Goal: Information Seeking & Learning: Learn about a topic

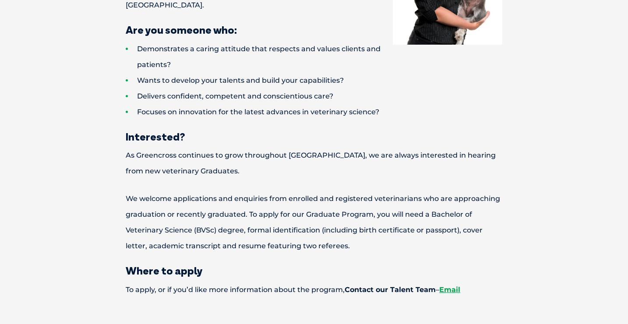
scroll to position [910, 0]
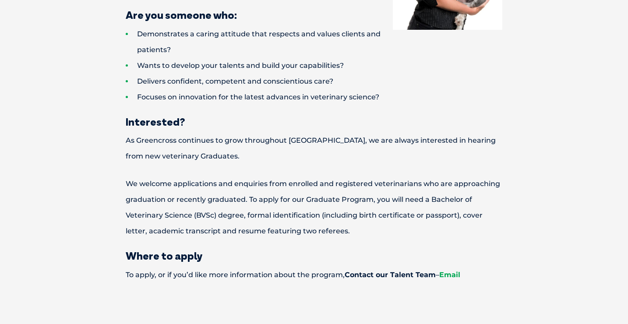
click at [456, 271] on link "Email" at bounding box center [449, 275] width 21 height 8
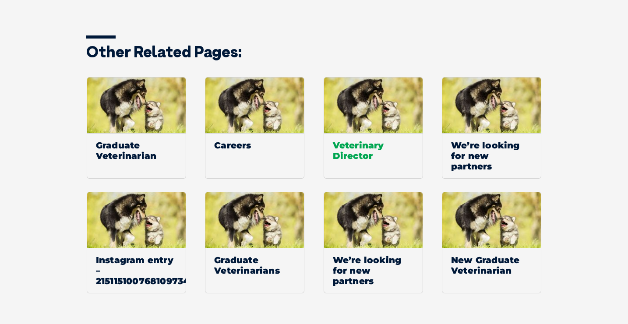
scroll to position [1346, 0]
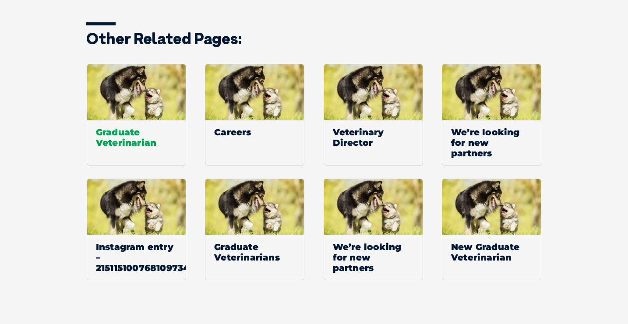
click at [156, 121] on span "Graduate Veterinarian" at bounding box center [136, 137] width 99 height 35
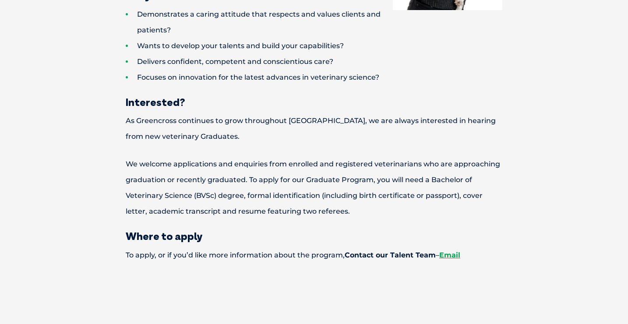
scroll to position [930, 0]
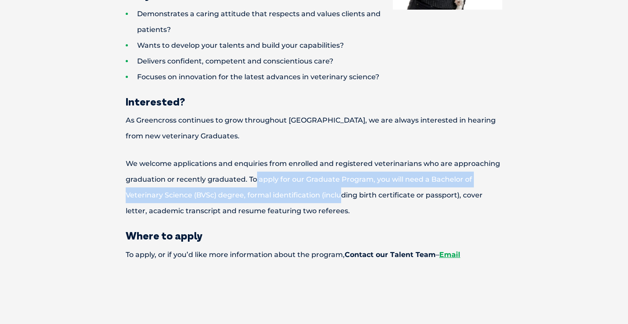
drag, startPoint x: 255, startPoint y: 165, endPoint x: 342, endPoint y: 176, distance: 87.5
click at [342, 176] on p "We welcome applications and enquiries from enrolled and registered veterinarian…" at bounding box center [314, 187] width 438 height 63
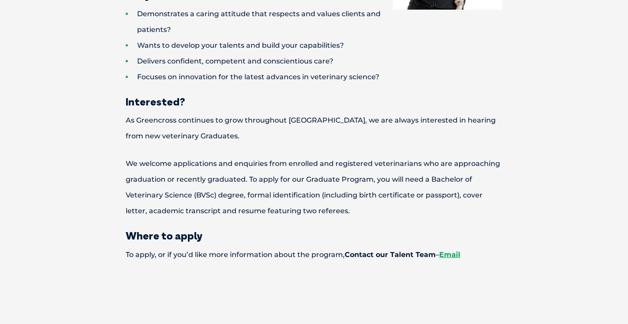
click at [345, 230] on h3 "Where to apply" at bounding box center [314, 235] width 438 height 11
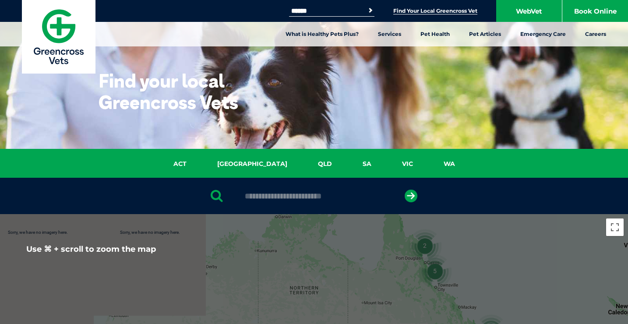
scroll to position [15, 0]
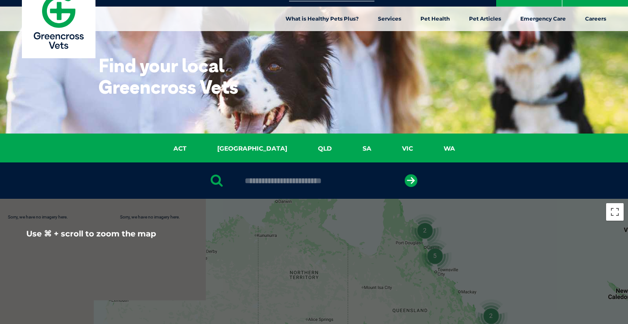
click at [290, 184] on input "text" at bounding box center [313, 181] width 147 height 9
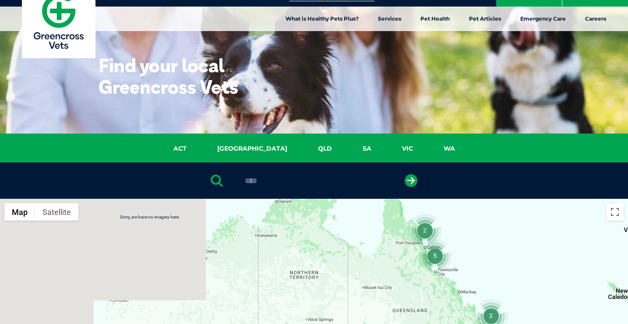
type input "****"
click at [411, 180] on button "submit" at bounding box center [411, 180] width 13 height 13
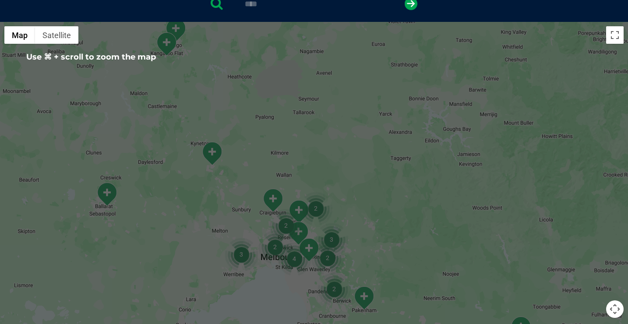
scroll to position [193, 0]
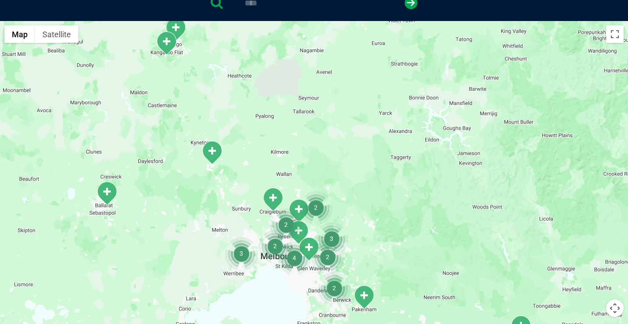
click at [258, 226] on div at bounding box center [314, 190] width 628 height 338
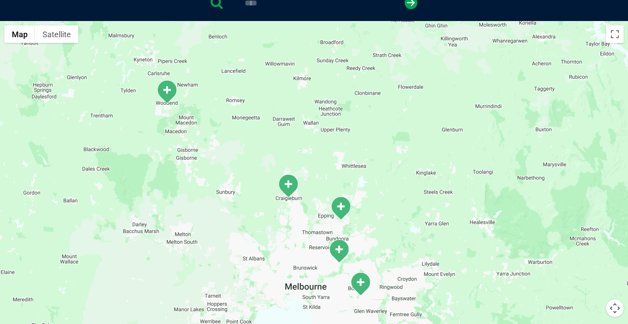
click at [272, 230] on div at bounding box center [314, 190] width 628 height 338
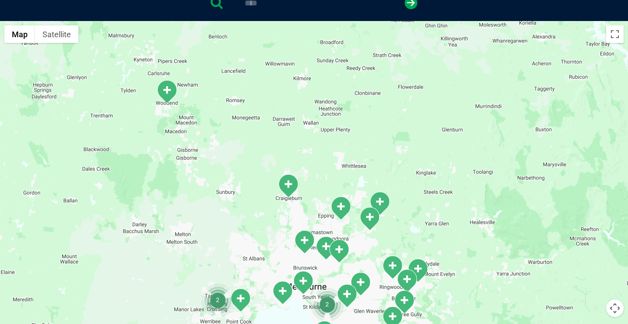
click at [272, 230] on div at bounding box center [314, 190] width 628 height 338
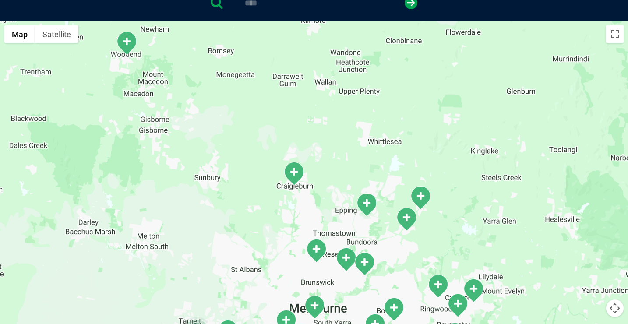
click at [272, 230] on div at bounding box center [314, 190] width 628 height 338
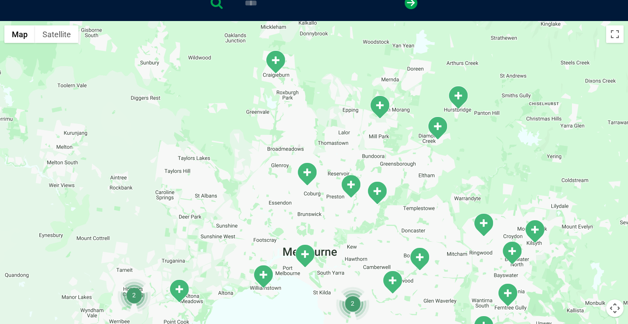
drag, startPoint x: 267, startPoint y: 282, endPoint x: 220, endPoint y: 170, distance: 121.5
click at [228, 177] on div at bounding box center [314, 190] width 628 height 338
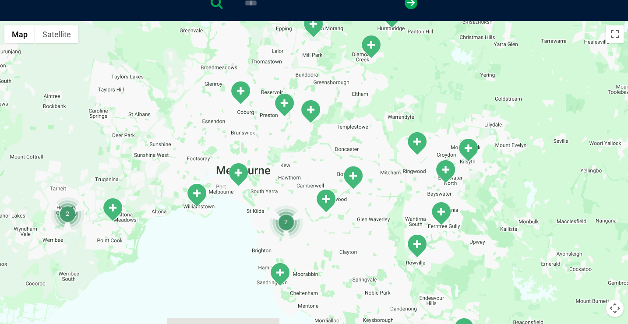
click at [221, 200] on div at bounding box center [314, 190] width 628 height 338
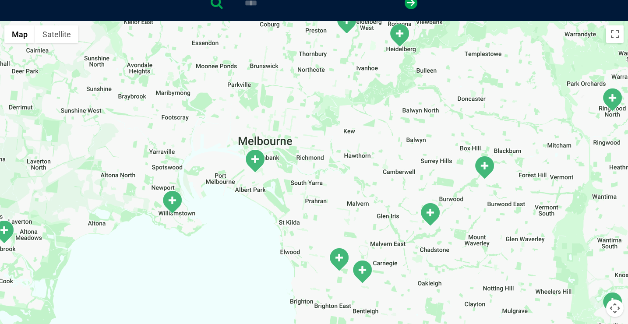
click at [198, 138] on div at bounding box center [314, 190] width 628 height 338
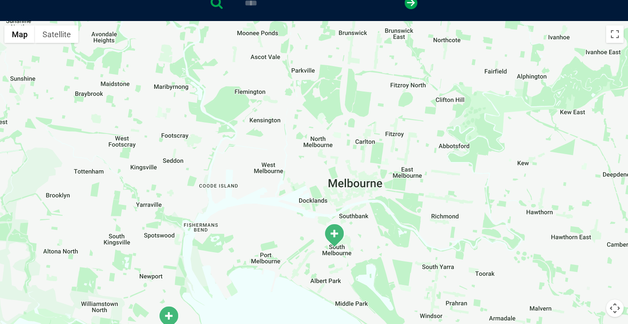
drag, startPoint x: 191, startPoint y: 177, endPoint x: 182, endPoint y: 218, distance: 42.0
click at [183, 218] on div at bounding box center [314, 190] width 628 height 338
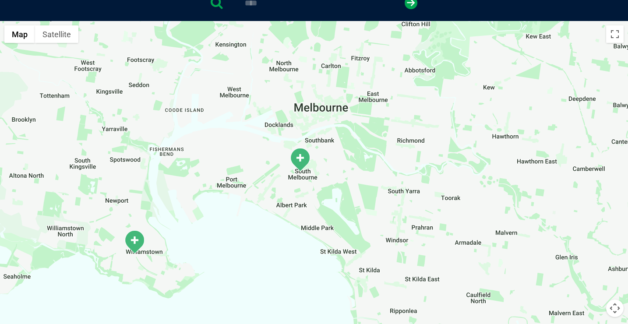
drag, startPoint x: 266, startPoint y: 188, endPoint x: 267, endPoint y: 114, distance: 74.5
click at [268, 110] on div at bounding box center [314, 190] width 628 height 338
click at [136, 240] on img "Williamstown" at bounding box center [135, 242] width 22 height 24
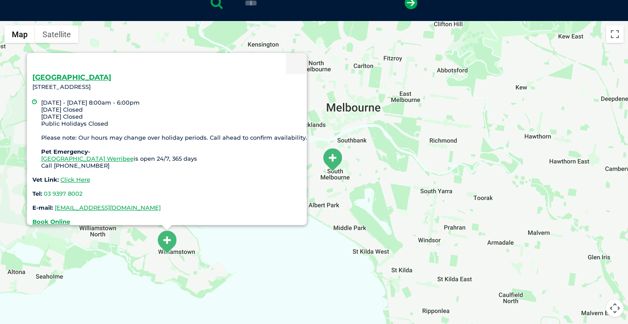
click at [338, 155] on img "South Melbourne" at bounding box center [333, 160] width 22 height 24
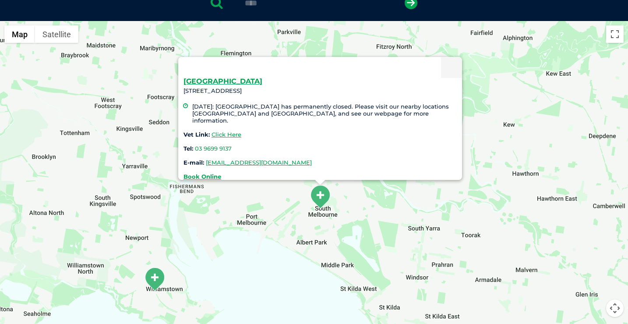
drag, startPoint x: 300, startPoint y: 180, endPoint x: 287, endPoint y: 185, distance: 13.9
click at [287, 185] on div "South Melbourne 220 Ferrars Street, South Melbourne, VIC 3205 29 February 2024:…" at bounding box center [314, 190] width 628 height 338
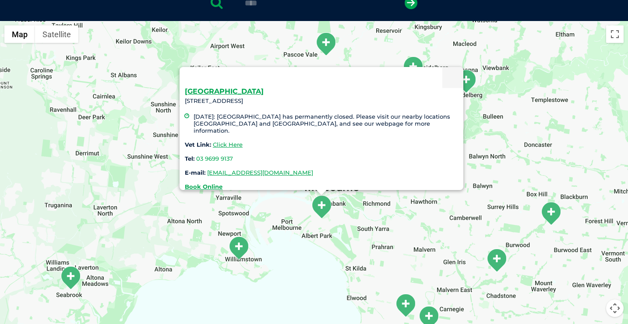
click at [359, 223] on div "South Melbourne 220 Ferrars Street, South Melbourne, VIC 3205 29 February 2024:…" at bounding box center [314, 190] width 628 height 338
click at [339, 34] on div "South Melbourne 220 Ferrars Street, South Melbourne, VIC 3205 29 February 2024:…" at bounding box center [314, 190] width 628 height 338
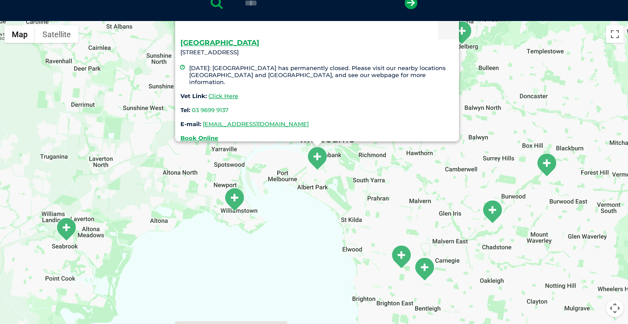
drag, startPoint x: 399, startPoint y: 230, endPoint x: 392, endPoint y: 164, distance: 65.6
click at [392, 164] on div "South Melbourne 220 Ferrars Street, South Melbourne, VIC 3205 29 February 2024:…" at bounding box center [314, 190] width 628 height 338
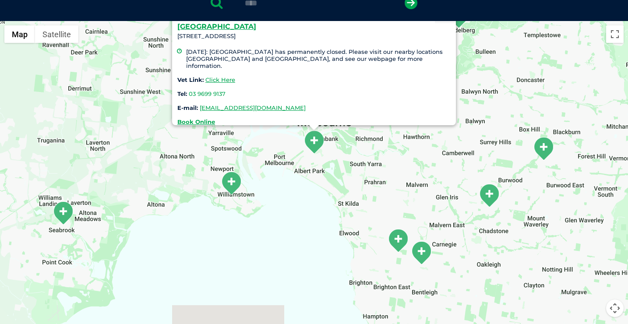
click at [385, 172] on div "South Melbourne 220 Ferrars Street, South Melbourne, VIC 3205 29 February 2024:…" at bounding box center [314, 190] width 628 height 338
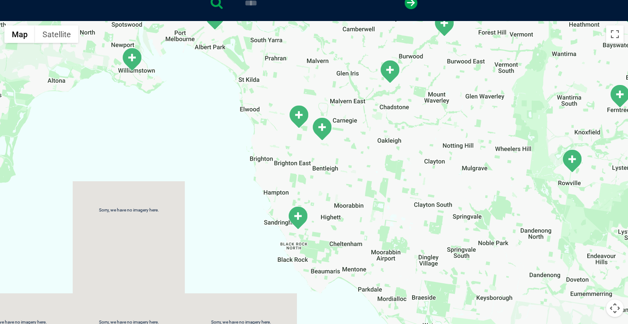
drag, startPoint x: 332, startPoint y: 186, endPoint x: 230, endPoint y: 60, distance: 161.0
click at [230, 60] on div "South Melbourne 220 Ferrars Street, South Melbourne, VIC 3205 29 February 2024:…" at bounding box center [314, 190] width 628 height 338
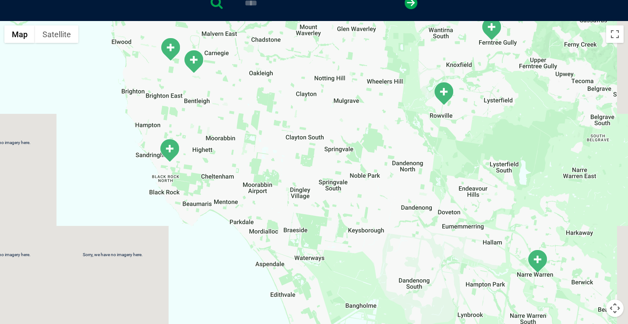
drag, startPoint x: 310, startPoint y: 219, endPoint x: 180, endPoint y: 151, distance: 146.8
click at [180, 151] on div "South Melbourne 220 Ferrars Street, South Melbourne, VIC 3205 29 February 2024:…" at bounding box center [314, 190] width 628 height 338
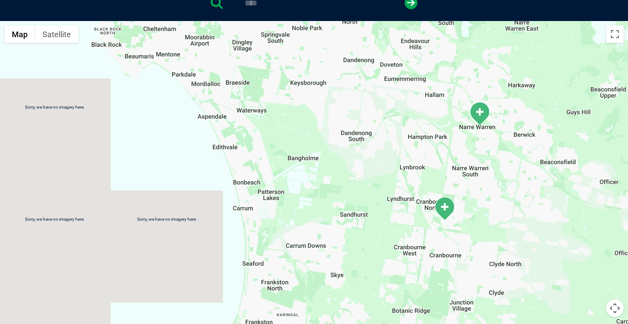
drag, startPoint x: 364, startPoint y: 194, endPoint x: 307, endPoint y: 45, distance: 159.1
click at [307, 45] on div "South Melbourne 220 Ferrars Street, South Melbourne, VIC 3205 29 February 2024:…" at bounding box center [314, 190] width 628 height 338
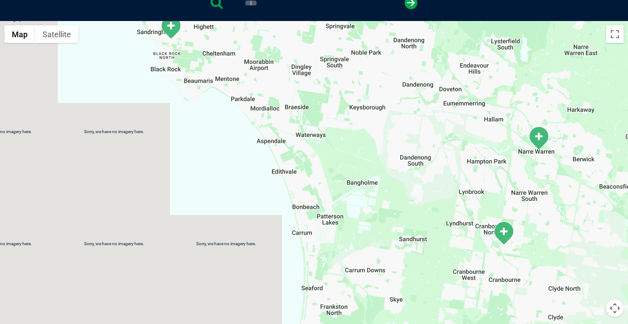
drag, startPoint x: 227, startPoint y: 131, endPoint x: 371, endPoint y: 281, distance: 207.9
click at [371, 280] on div "South Melbourne 220 Ferrars Street, South Melbourne, VIC 3205 29 February 2024:…" at bounding box center [314, 190] width 628 height 338
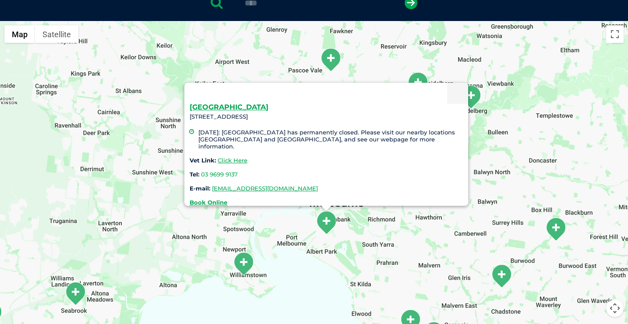
drag, startPoint x: 361, startPoint y: 260, endPoint x: 337, endPoint y: 272, distance: 26.6
click at [337, 272] on div "South Melbourne 220 Ferrars Street, South Melbourne, VIC 3205 29 February 2024:…" at bounding box center [314, 190] width 628 height 338
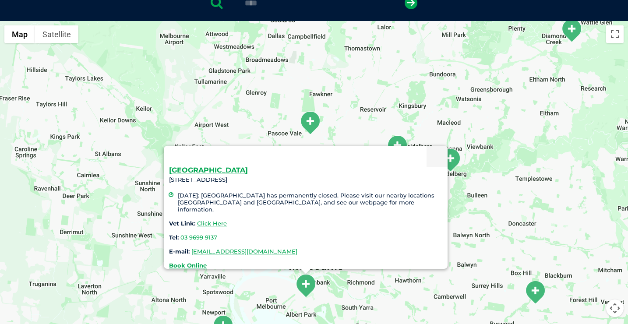
drag, startPoint x: 360, startPoint y: 231, endPoint x: 350, endPoint y: 280, distance: 50.4
click at [350, 280] on div "South Melbourne 220 Ferrars Street, South Melbourne, VIC 3205 29 February 2024:…" at bounding box center [314, 190] width 628 height 338
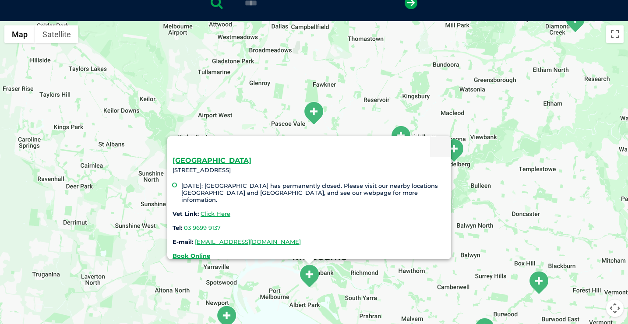
click at [237, 282] on div "South Melbourne 220 Ferrars Street, South Melbourne, VIC 3205 29 February 2024:…" at bounding box center [314, 190] width 628 height 338
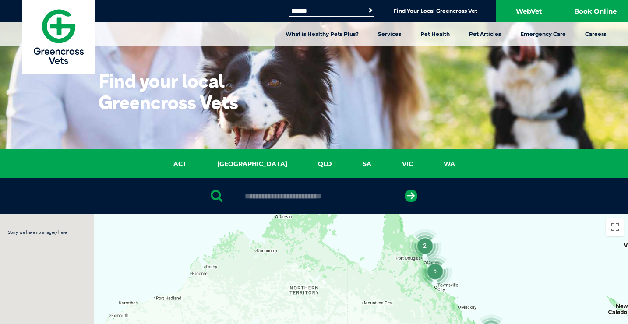
drag, startPoint x: 282, startPoint y: 226, endPoint x: 279, endPoint y: 203, distance: 23.3
click at [280, 198] on input "text" at bounding box center [313, 196] width 147 height 9
click at [269, 198] on input "text" at bounding box center [313, 196] width 147 height 9
click at [268, 197] on input "text" at bounding box center [313, 196] width 147 height 9
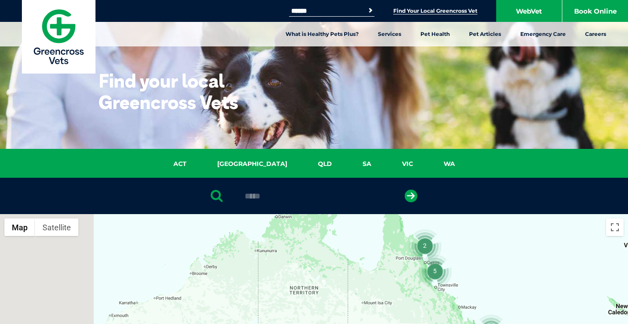
type input "*****"
click at [411, 196] on button "submit" at bounding box center [411, 196] width 13 height 13
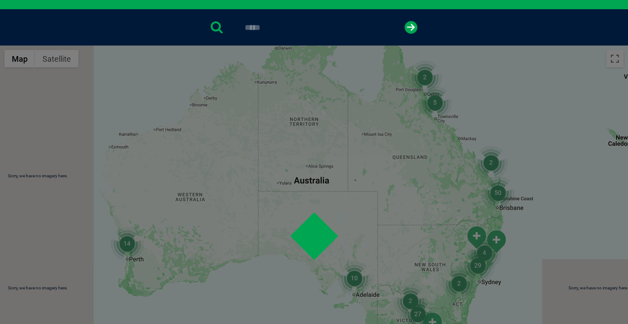
scroll to position [170, 0]
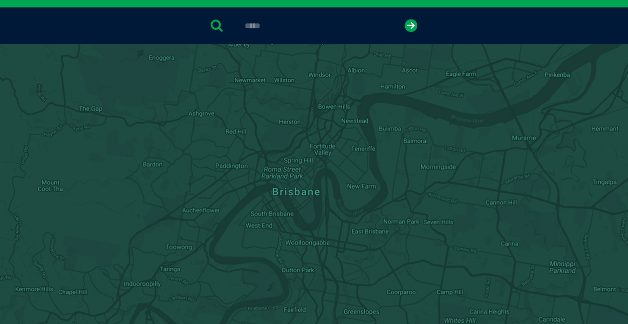
click at [326, 34] on div "*****" at bounding box center [314, 25] width 628 height 36
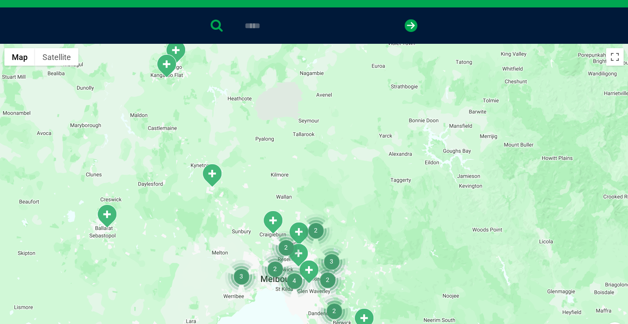
click at [244, 254] on div at bounding box center [314, 213] width 628 height 338
click at [245, 254] on div at bounding box center [314, 213] width 628 height 338
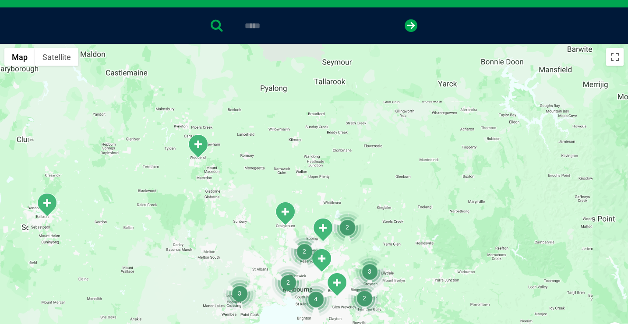
click at [245, 254] on div at bounding box center [314, 213] width 628 height 338
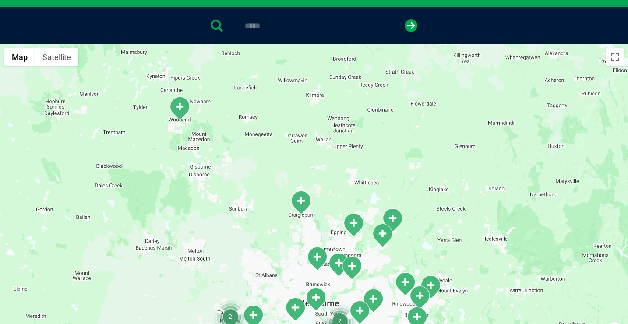
click at [269, 254] on div at bounding box center [314, 213] width 628 height 338
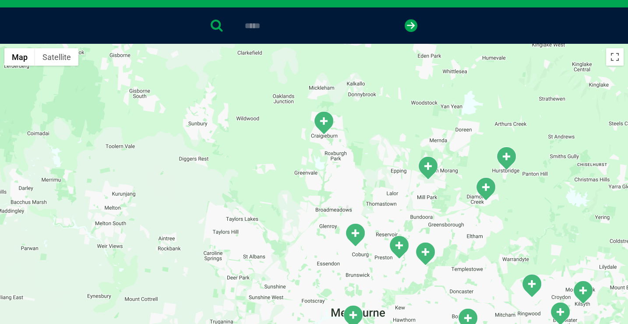
drag, startPoint x: 269, startPoint y: 255, endPoint x: 239, endPoint y: 140, distance: 119.1
click at [239, 140] on div at bounding box center [314, 213] width 628 height 338
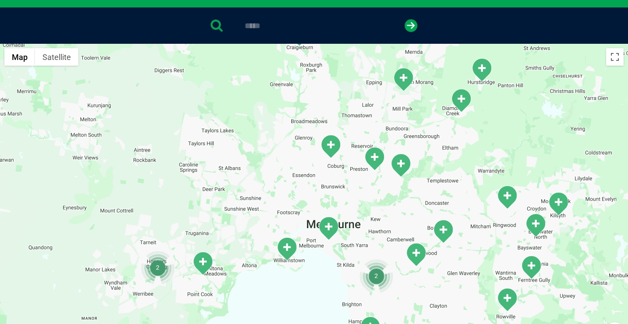
click at [274, 172] on div at bounding box center [314, 213] width 628 height 338
click at [275, 172] on div at bounding box center [314, 213] width 628 height 338
click at [288, 210] on div at bounding box center [314, 213] width 628 height 338
click at [288, 211] on div at bounding box center [314, 213] width 628 height 338
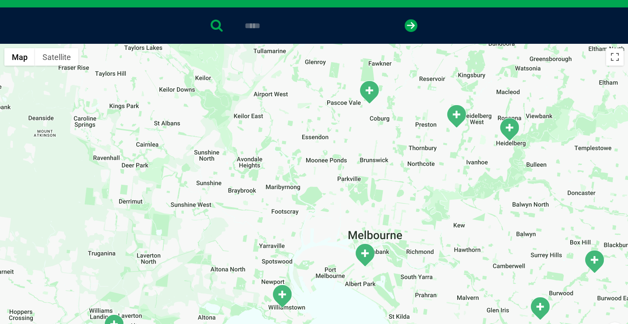
drag, startPoint x: 292, startPoint y: 221, endPoint x: 264, endPoint y: 194, distance: 39.3
click at [264, 195] on div at bounding box center [314, 213] width 628 height 338
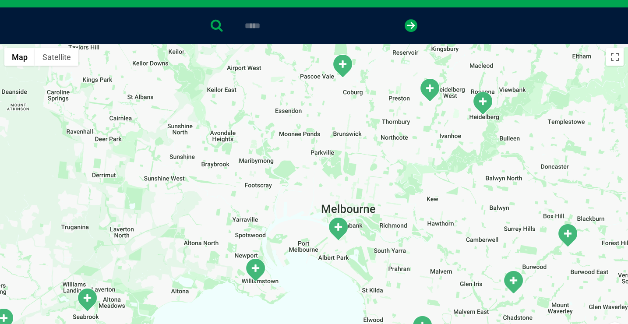
click at [334, 200] on div at bounding box center [314, 213] width 628 height 338
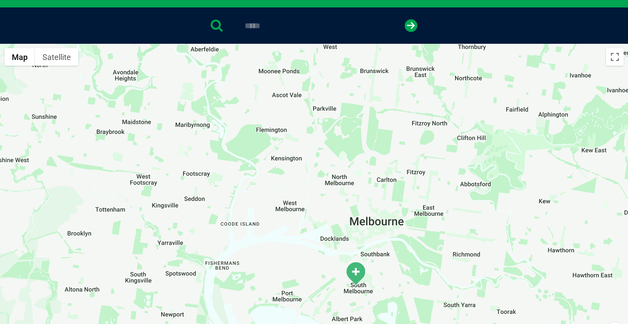
drag, startPoint x: 301, startPoint y: 228, endPoint x: 315, endPoint y: 231, distance: 14.3
click at [315, 231] on div at bounding box center [314, 213] width 628 height 338
click at [227, 202] on div at bounding box center [314, 213] width 628 height 338
click at [228, 202] on div at bounding box center [314, 213] width 628 height 338
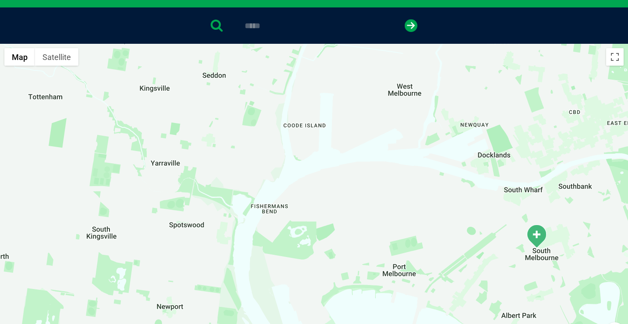
drag, startPoint x: 213, startPoint y: 226, endPoint x: 266, endPoint y: 102, distance: 134.6
click at [267, 98] on div at bounding box center [314, 213] width 628 height 338
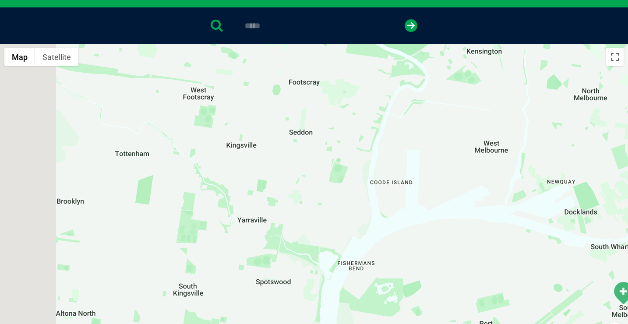
drag, startPoint x: 312, startPoint y: 184, endPoint x: 402, endPoint y: 252, distance: 112.0
click at [401, 250] on div at bounding box center [314, 213] width 628 height 338
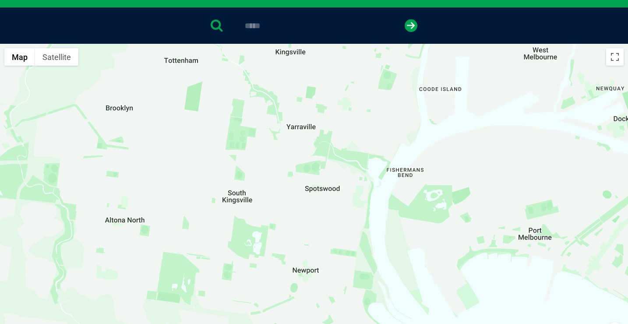
drag, startPoint x: 279, startPoint y: 202, endPoint x: 303, endPoint y: 77, distance: 127.5
click at [303, 77] on div at bounding box center [314, 213] width 628 height 338
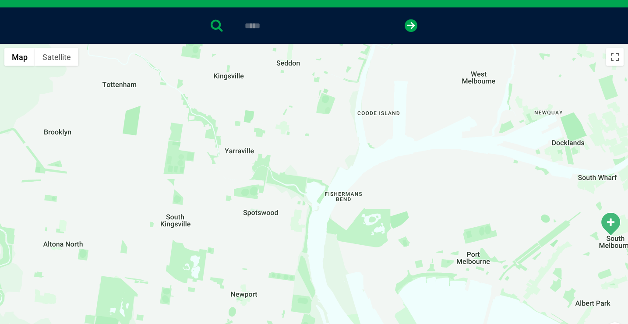
drag, startPoint x: 262, startPoint y: 184, endPoint x: 192, endPoint y: 294, distance: 129.9
click at [192, 294] on div at bounding box center [314, 213] width 628 height 338
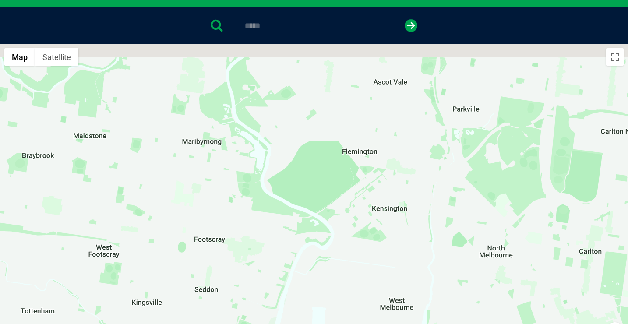
drag, startPoint x: 243, startPoint y: 219, endPoint x: 276, endPoint y: 266, distance: 57.8
click at [276, 266] on div at bounding box center [314, 213] width 628 height 338
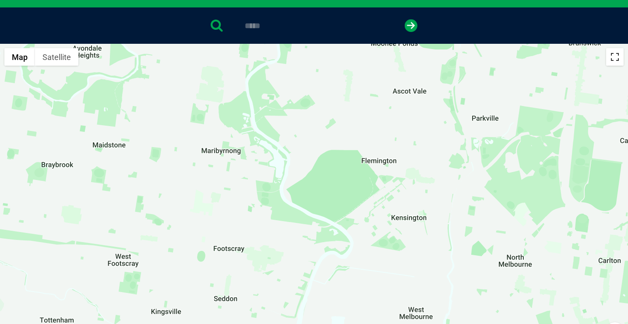
click at [617, 61] on button "Toggle fullscreen view" at bounding box center [615, 57] width 18 height 18
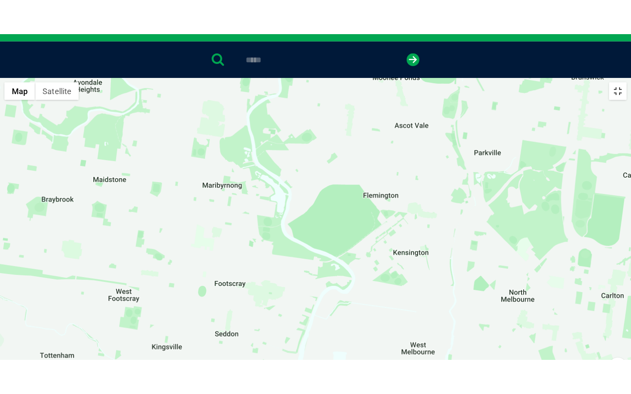
scroll to position [0, 0]
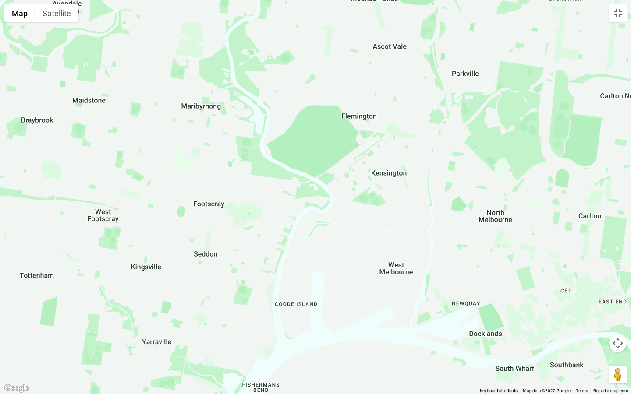
drag, startPoint x: 506, startPoint y: 339, endPoint x: 484, endPoint y: 310, distance: 36.8
click at [484, 310] on div at bounding box center [315, 197] width 631 height 394
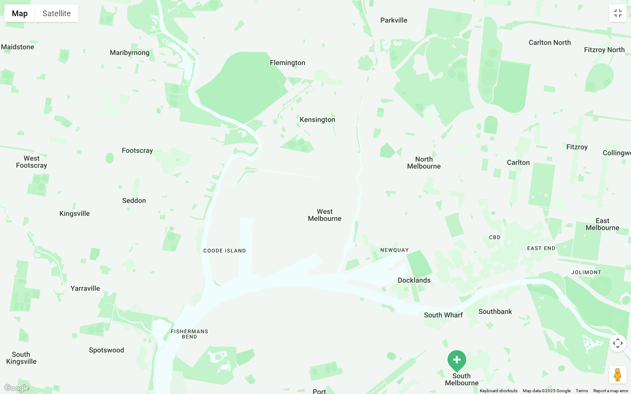
drag, startPoint x: 463, startPoint y: 311, endPoint x: 391, endPoint y: 247, distance: 96.5
click at [391, 251] on div at bounding box center [315, 197] width 631 height 394
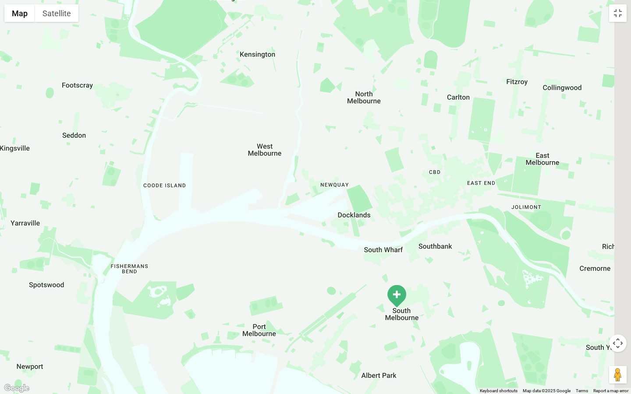
drag, startPoint x: 295, startPoint y: 224, endPoint x: 237, endPoint y: 170, distance: 79.1
click at [237, 171] on div at bounding box center [315, 197] width 631 height 394
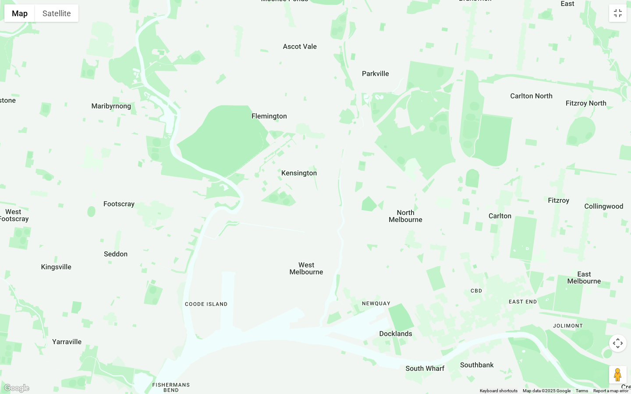
drag, startPoint x: 283, startPoint y: 220, endPoint x: 326, endPoint y: 347, distance: 134.2
click at [326, 324] on div at bounding box center [315, 197] width 631 height 394
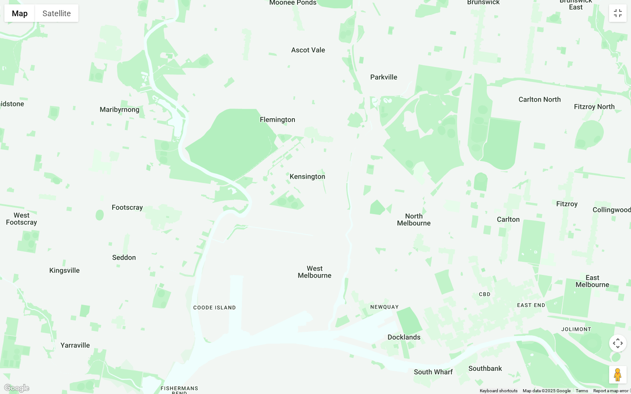
drag, startPoint x: 296, startPoint y: 280, endPoint x: 304, endPoint y: 276, distance: 9.4
click at [304, 276] on div at bounding box center [315, 197] width 631 height 394
drag, startPoint x: 320, startPoint y: 220, endPoint x: 273, endPoint y: 260, distance: 61.6
click at [273, 261] on div at bounding box center [315, 197] width 631 height 394
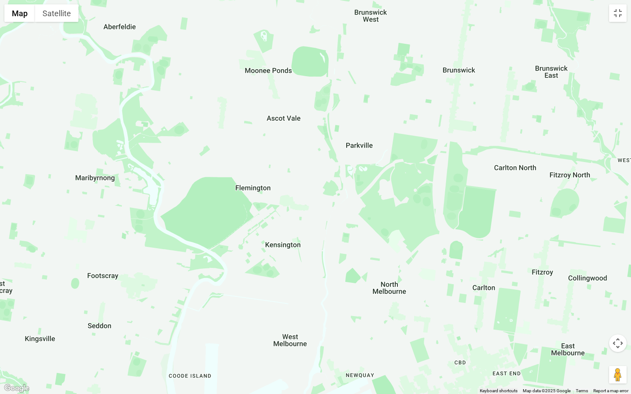
drag, startPoint x: 308, startPoint y: 208, endPoint x: 335, endPoint y: 233, distance: 36.9
click at [335, 233] on div at bounding box center [315, 197] width 631 height 394
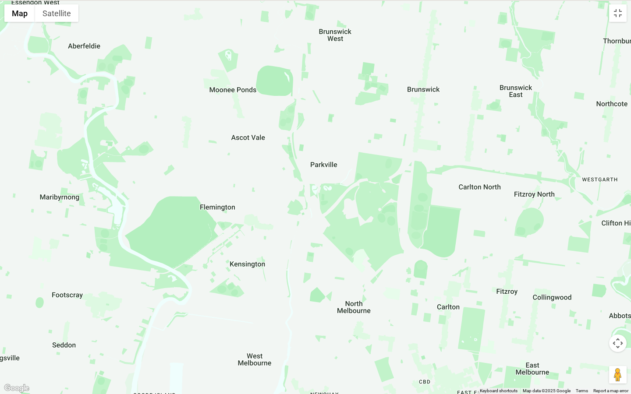
drag, startPoint x: 335, startPoint y: 233, endPoint x: 297, endPoint y: 253, distance: 42.5
click at [297, 253] on div at bounding box center [315, 197] width 631 height 394
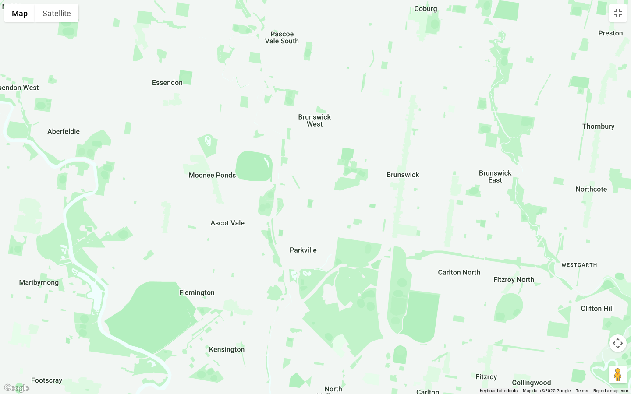
drag, startPoint x: 297, startPoint y: 240, endPoint x: 275, endPoint y: 333, distance: 96.3
click at [275, 324] on div at bounding box center [315, 197] width 631 height 394
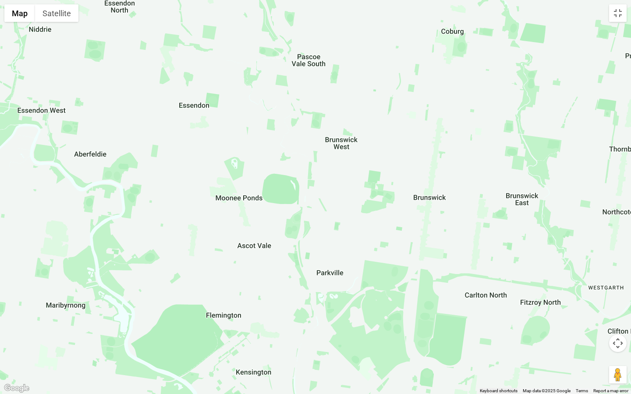
drag, startPoint x: 275, startPoint y: 333, endPoint x: 309, endPoint y: 351, distance: 38.8
click at [309, 324] on div at bounding box center [315, 197] width 631 height 394
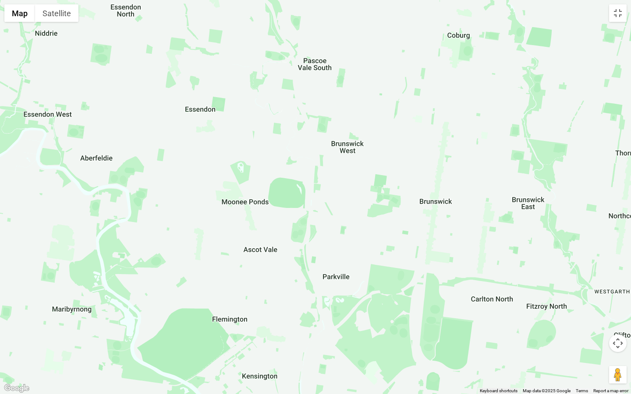
click at [619, 324] on button "Map camera controls" at bounding box center [618, 344] width 18 height 18
click at [596, 324] on button "Zoom out" at bounding box center [596, 366] width 18 height 18
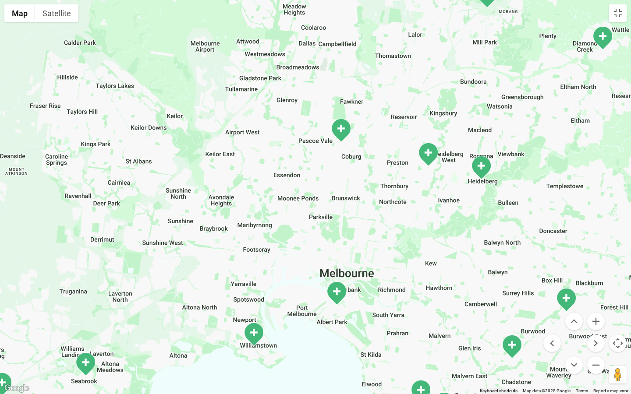
click at [339, 124] on img "Coburg" at bounding box center [341, 130] width 22 height 24
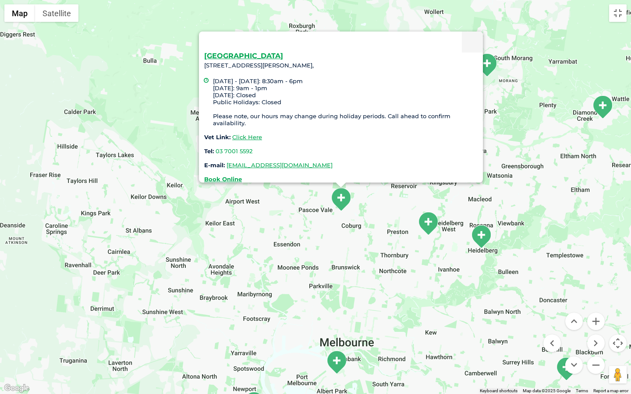
click at [434, 228] on img "Preston" at bounding box center [428, 224] width 22 height 24
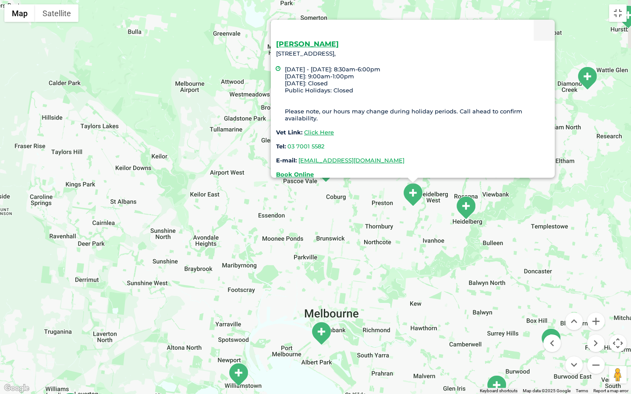
drag, startPoint x: 398, startPoint y: 264, endPoint x: 381, endPoint y: 234, distance: 34.1
click at [381, 234] on div "Preston 2/86 Bell Street, Preston 3072, Monday - Friday: 8:30am-6:00pm Saturday…" at bounding box center [315, 197] width 631 height 394
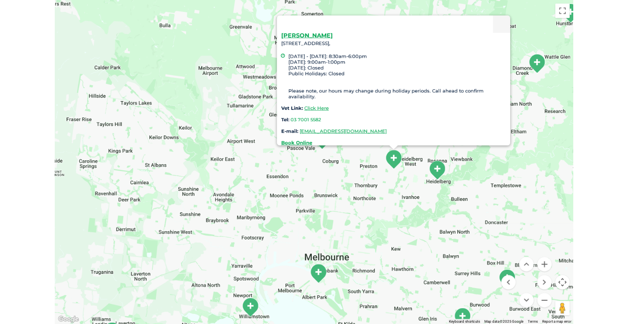
scroll to position [170, 0]
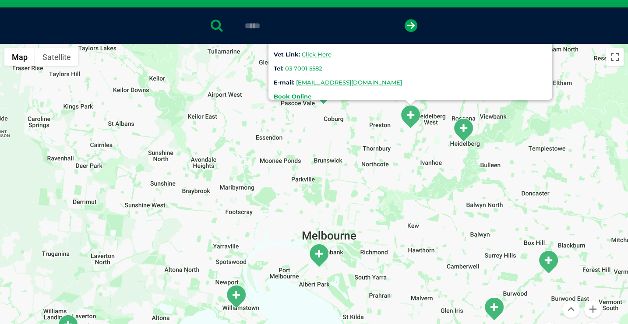
drag, startPoint x: 332, startPoint y: 255, endPoint x: 332, endPoint y: 159, distance: 95.5
click at [332, 159] on div "Preston 2/86 Bell Street, Preston 3072, Monday - Friday: 8:30am-6:00pm Saturday…" at bounding box center [314, 213] width 628 height 338
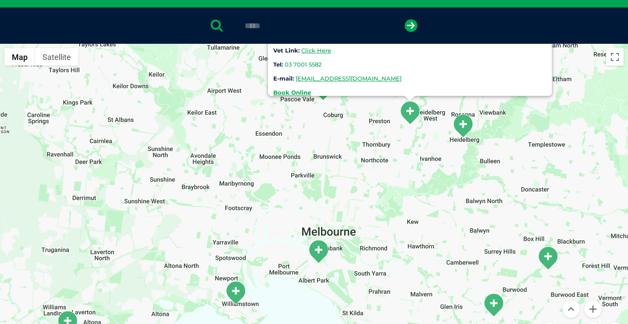
click at [244, 290] on img "Williamstown" at bounding box center [236, 293] width 22 height 24
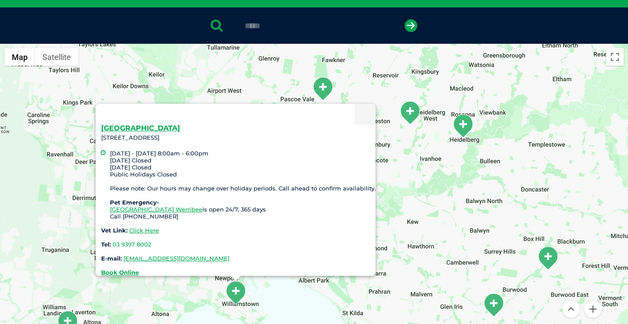
drag, startPoint x: 222, startPoint y: 129, endPoint x: 99, endPoint y: 131, distance: 122.7
click at [99, 131] on div "Williamstown 137 Railway Place, Williamstown VIC 3016 Monday - Friday 8:00am - …" at bounding box center [236, 190] width 280 height 172
copy div "137 Railway Place, Williamstown VIC 3016"
click at [427, 178] on div "Williamstown 137 Railway Place, Williamstown VIC 3016 Monday - Friday 8:00am - …" at bounding box center [314, 213] width 628 height 338
click at [325, 94] on img "Coburg" at bounding box center [323, 89] width 22 height 24
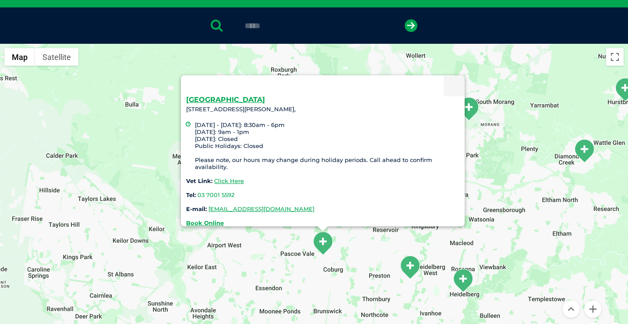
drag, startPoint x: 313, startPoint y: 103, endPoint x: 182, endPoint y: 101, distance: 131.0
click at [182, 101] on div "Coburg Unit 4 /64-96 Gaffney Street, Coburg 3058, Monday - Friday: 8:30am - 6pm…" at bounding box center [323, 150] width 284 height 151
copy div "Unit 4 /64-96 Gaffney Street, Coburg 3058,"
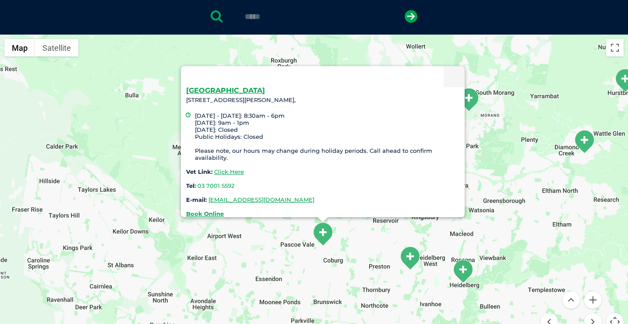
scroll to position [180, 0]
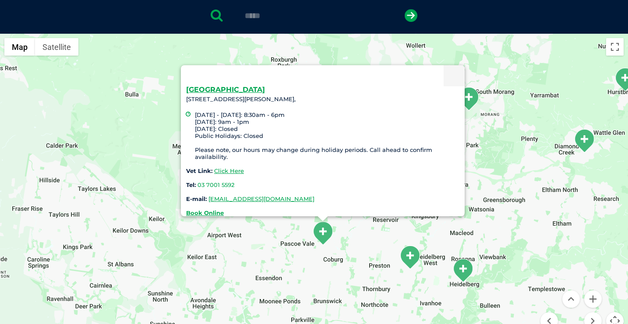
click at [487, 181] on div "Coburg Unit 4 /64-96 Gaffney Street, Coburg 3058, Monday - Friday: 8:30am - 6pm…" at bounding box center [314, 203] width 628 height 338
click at [505, 117] on div "Coburg Unit 4 /64-96 Gaffney Street, Coburg 3058, Monday - Friday: 8:30am - 6pm…" at bounding box center [314, 203] width 628 height 338
click at [482, 105] on div "Coburg Unit 4 /64-96 Gaffney Street, Coburg 3058, Monday - Friday: 8:30am - 6pm…" at bounding box center [314, 203] width 628 height 338
click at [472, 102] on img "South Morang" at bounding box center [469, 99] width 22 height 24
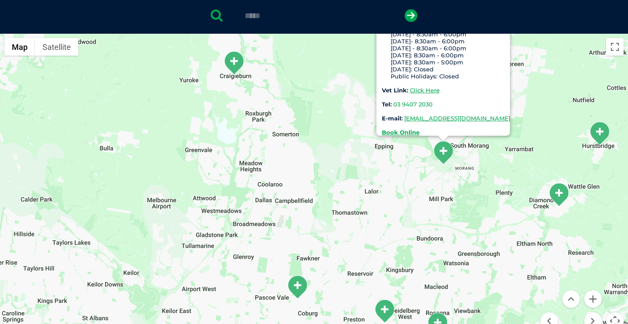
drag, startPoint x: 349, startPoint y: 204, endPoint x: 324, endPoint y: 102, distance: 105.2
click at [324, 104] on div "South Morang 330-342 McDonalds Rd South Morang 3752 Monday - 8:30am - 6:00pm Tu…" at bounding box center [314, 203] width 628 height 338
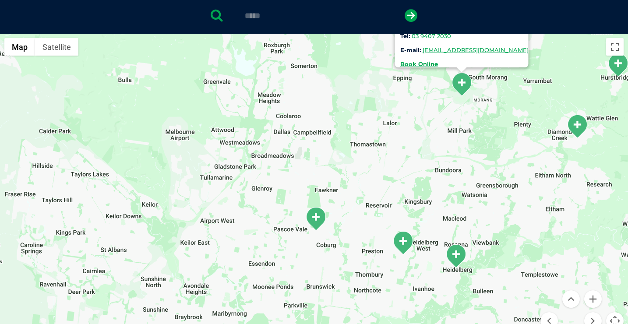
drag, startPoint x: 340, startPoint y: 121, endPoint x: 382, endPoint y: 183, distance: 75.0
click at [382, 182] on div "South Morang 330-342 McDonalds Rd South Morang 3752 Monday - 8:30am - 6:00pm Tu…" at bounding box center [314, 203] width 628 height 338
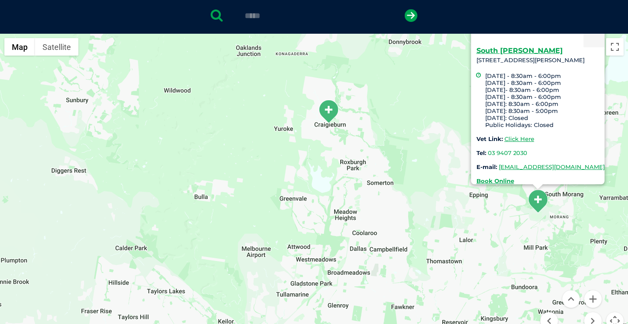
click at [330, 108] on img "Craigieburn" at bounding box center [329, 111] width 22 height 24
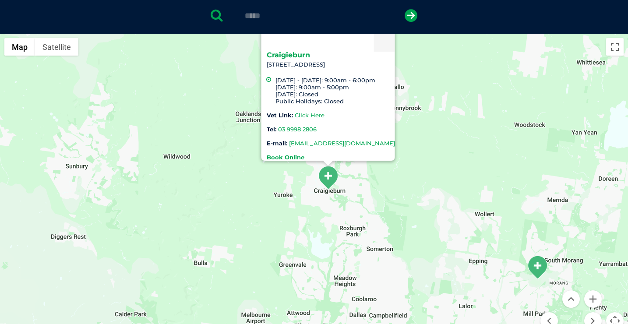
drag, startPoint x: 375, startPoint y: 235, endPoint x: 364, endPoint y: 138, distance: 97.9
click at [364, 138] on div "Craigieburn Unit B5, 420 Craigieburn Road Craigieburn VIC 3064 Monday - Friday:…" at bounding box center [314, 203] width 628 height 338
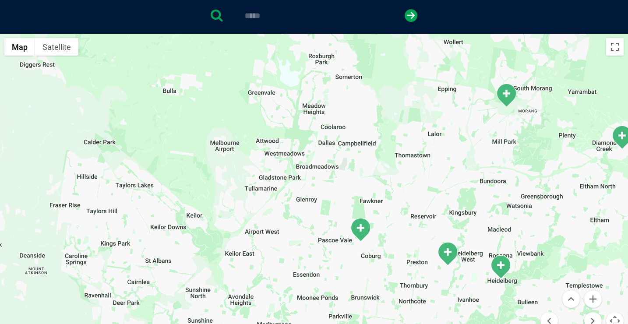
drag, startPoint x: 368, startPoint y: 176, endPoint x: 368, endPoint y: 154, distance: 21.9
click at [368, 154] on div "Craigieburn Unit B5, 420 Craigieburn Road Craigieburn VIC 3064 Monday - Friday:…" at bounding box center [314, 203] width 628 height 338
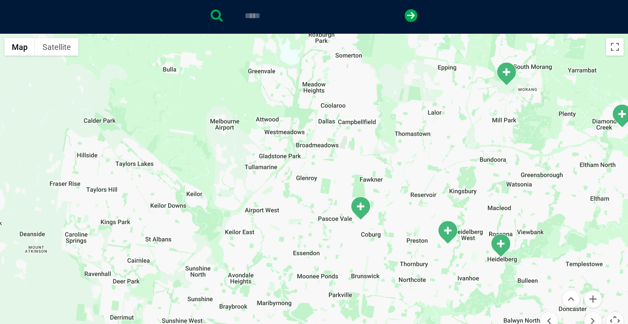
drag, startPoint x: 367, startPoint y: 165, endPoint x: 370, endPoint y: 127, distance: 38.2
click at [370, 131] on div "Craigieburn Unit B5, 420 Craigieburn Road Craigieburn VIC 3064 Monday - Friday:…" at bounding box center [314, 203] width 628 height 338
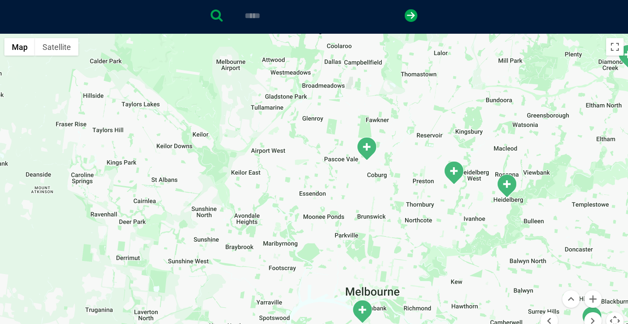
drag, startPoint x: 382, startPoint y: 146, endPoint x: 378, endPoint y: 141, distance: 6.6
click at [378, 141] on div "Craigieburn Unit B5, 420 Craigieburn Road Craigieburn VIC 3064 Monday - Friday:…" at bounding box center [314, 203] width 628 height 338
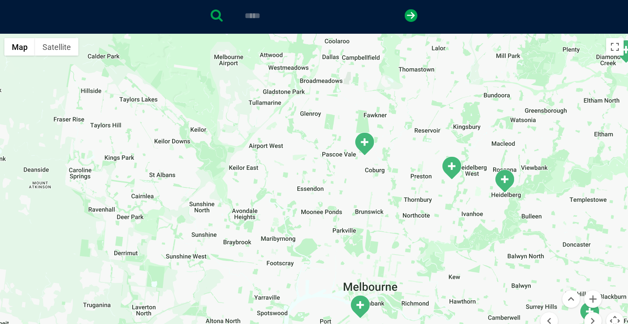
click at [450, 167] on img "Preston" at bounding box center [452, 168] width 22 height 24
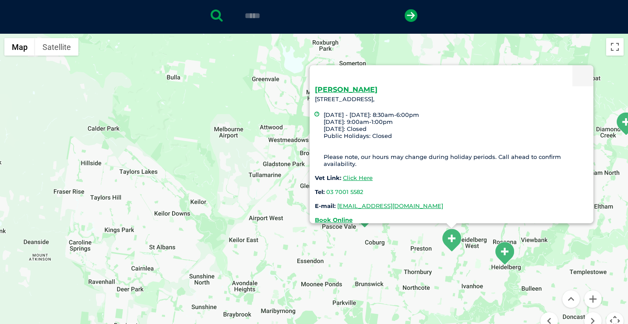
click at [506, 248] on img "Warringal" at bounding box center [505, 253] width 22 height 24
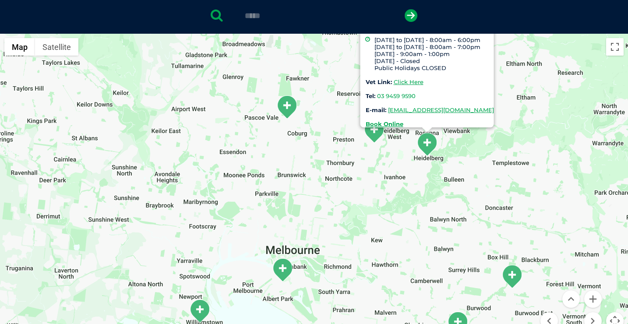
drag, startPoint x: 469, startPoint y: 259, endPoint x: 368, endPoint y: 92, distance: 194.6
click at [368, 95] on div "Warringal 105 Cape Street, Heidelberg Monday to Wednesday - 8:00am - 6:00pm Thu…" at bounding box center [314, 203] width 628 height 338
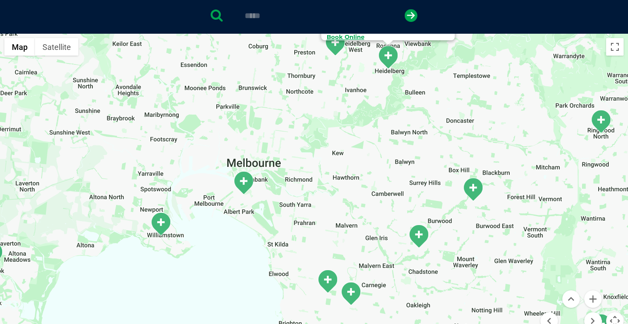
click at [329, 273] on img "Caulfield South" at bounding box center [328, 281] width 22 height 24
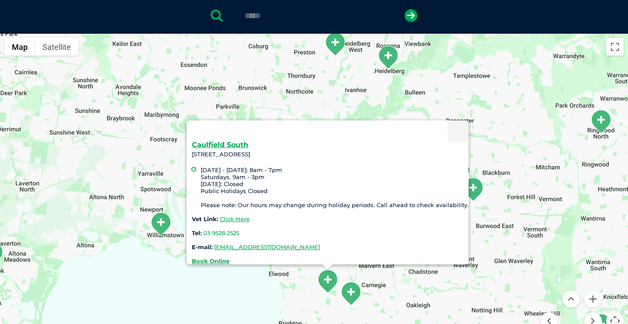
click at [412, 280] on div "Caulfield South 463 Hawthorn Road, Caulfield South Monday - Friday: 8am - 7pm S…" at bounding box center [314, 203] width 628 height 338
click at [482, 195] on img "Box Hill" at bounding box center [473, 189] width 22 height 24
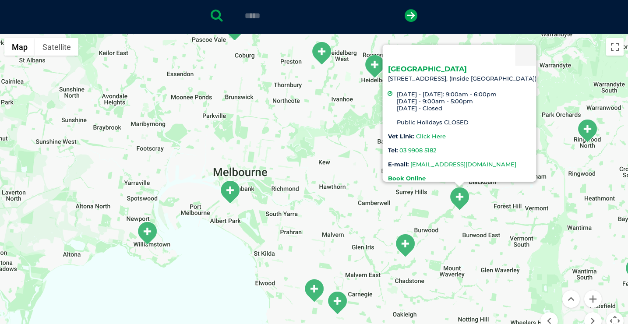
drag, startPoint x: 392, startPoint y: 238, endPoint x: 376, endPoint y: 217, distance: 27.2
click at [377, 217] on div "Box Hill 3/249 Middleborough Road Box Hill South, (Inside Petbarn) Monday - Fri…" at bounding box center [314, 203] width 628 height 338
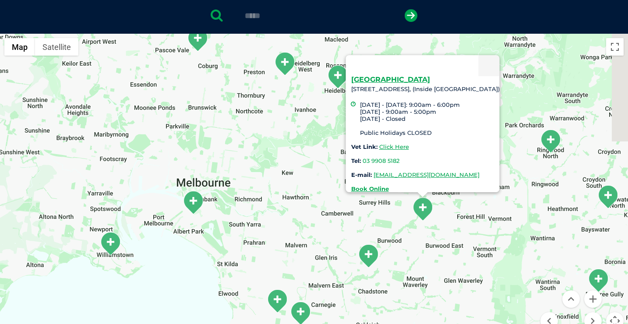
drag, startPoint x: 425, startPoint y: 209, endPoint x: 392, endPoint y: 224, distance: 36.5
click at [392, 224] on div "Box Hill 3/249 Middleborough Road Box Hill South, (Inside Petbarn) Monday - Fri…" at bounding box center [314, 203] width 628 height 338
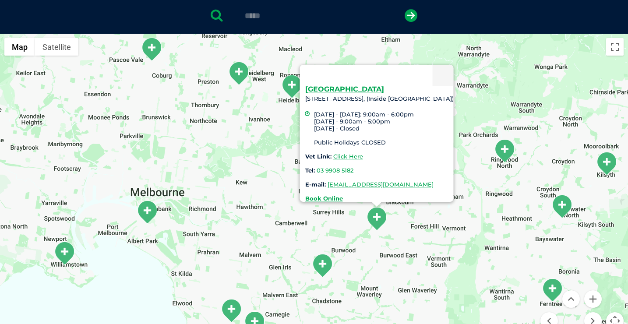
drag, startPoint x: 466, startPoint y: 228, endPoint x: 426, endPoint y: 233, distance: 40.1
click at [426, 233] on div "Box Hill 3/249 Middleborough Road Box Hill South, (Inside Petbarn) Monday - Fri…" at bounding box center [314, 203] width 628 height 338
drag, startPoint x: 293, startPoint y: 94, endPoint x: 399, endPoint y: 100, distance: 105.3
click at [399, 100] on div "Box Hill 3/249 Middleborough Road Box Hill South, (Inside Petbarn) Monday - Fri…" at bounding box center [379, 144] width 148 height 116
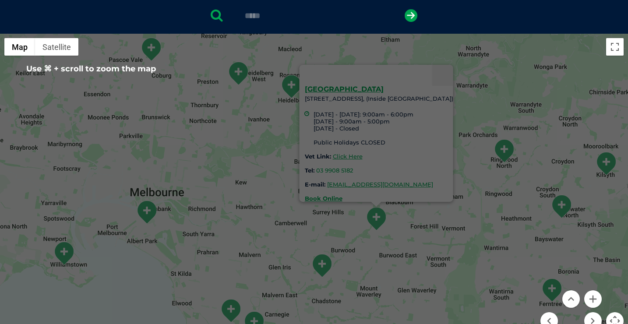
scroll to position [207, 0]
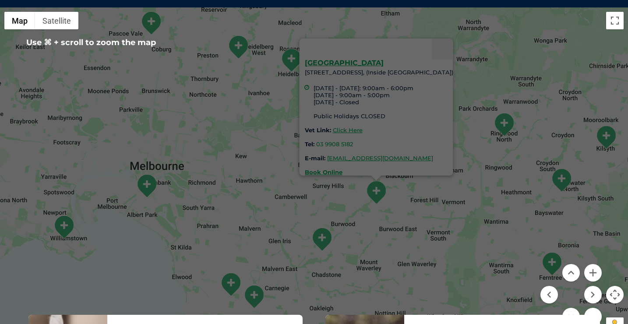
click at [441, 232] on div "Box Hill 3/249 Middleborough Road Box Hill South, (Inside Petbarn) Monday - Fri…" at bounding box center [314, 176] width 628 height 338
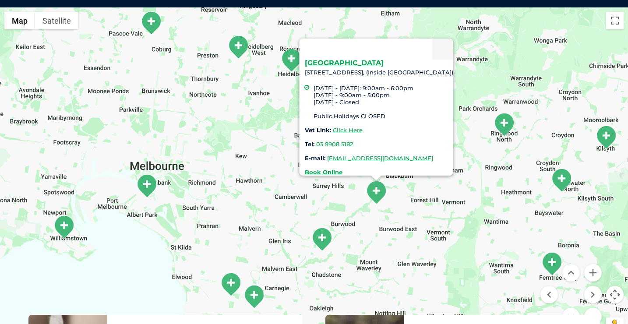
click at [322, 243] on img "Ashburton" at bounding box center [322, 239] width 22 height 24
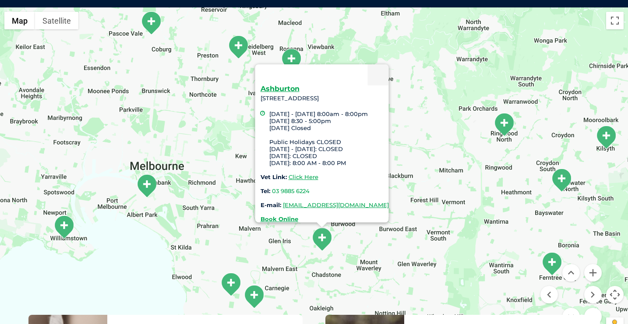
click at [71, 228] on img "Williamstown" at bounding box center [64, 227] width 22 height 24
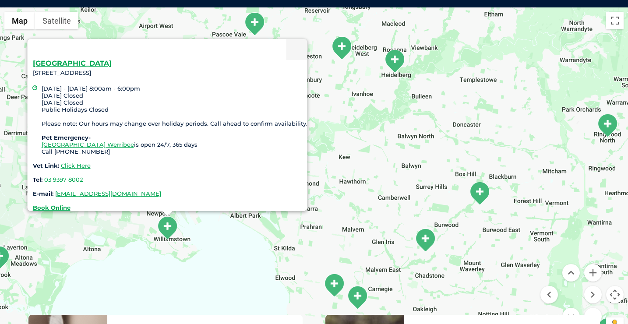
click at [212, 295] on div "Williamstown 137 Railway Place, Williamstown VIC 3016 Monday - Friday 8:00am - …" at bounding box center [314, 176] width 628 height 338
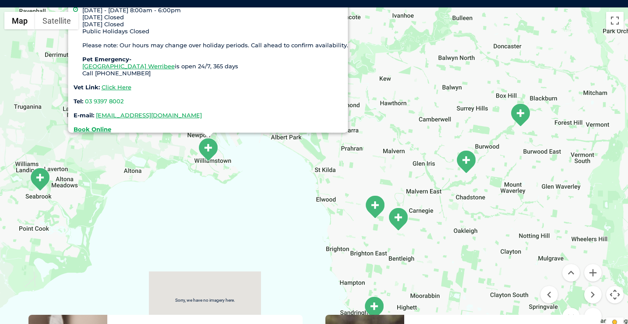
drag, startPoint x: 216, startPoint y: 285, endPoint x: 257, endPoint y: 206, distance: 89.1
click at [257, 206] on div "Williamstown 137 Railway Place, Williamstown VIC 3016 Monday - Friday 8:00am - …" at bounding box center [314, 176] width 628 height 338
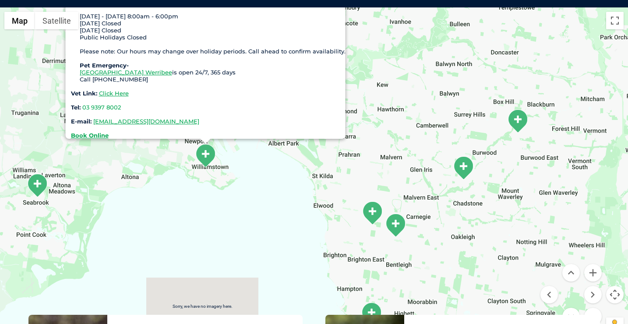
drag, startPoint x: 278, startPoint y: 223, endPoint x: 261, endPoint y: 240, distance: 24.2
click at [261, 240] on div "Williamstown 137 Railway Place, Williamstown VIC 3016 Monday - Friday 8:00am - …" at bounding box center [314, 176] width 628 height 338
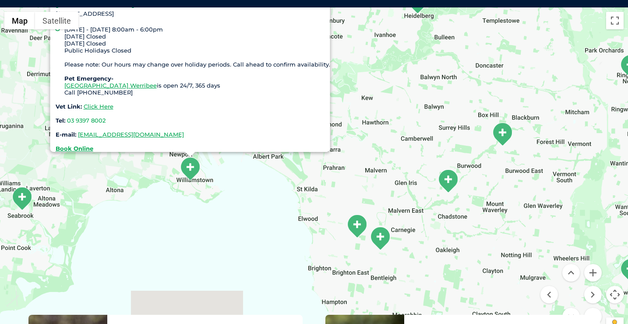
click at [255, 219] on div "Williamstown 137 Railway Place, Williamstown VIC 3016 Monday - Friday 8:00am - …" at bounding box center [314, 176] width 628 height 338
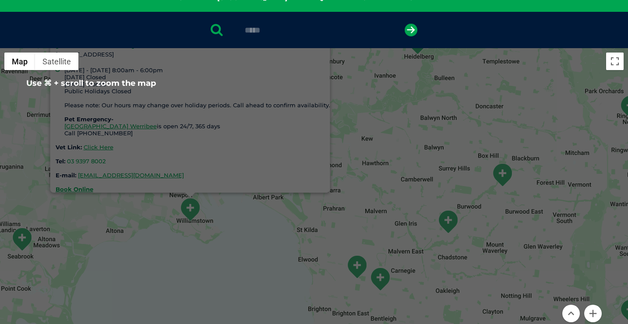
scroll to position [165, 0]
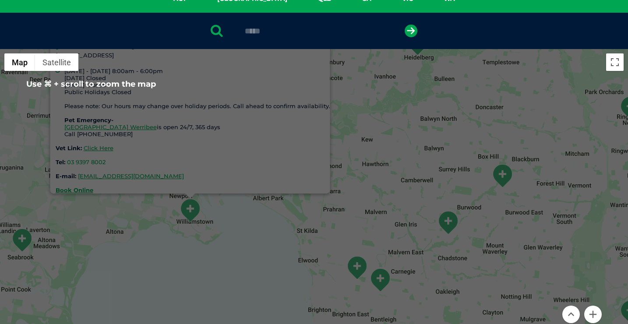
click at [144, 67] on li "Monday - Friday 8:00am - 6:00pm Saturday Closed Sunday Closed Public Holidays C…" at bounding box center [197, 102] width 266 height 70
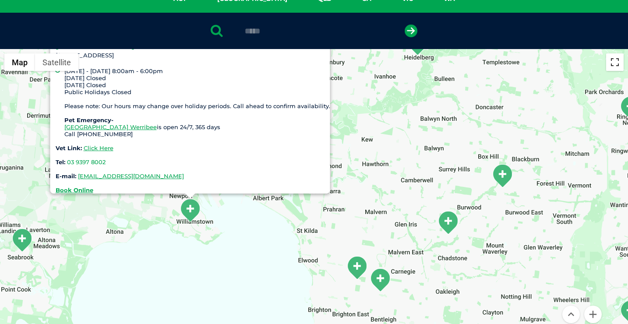
click at [611, 62] on button "Toggle fullscreen view" at bounding box center [615, 62] width 18 height 18
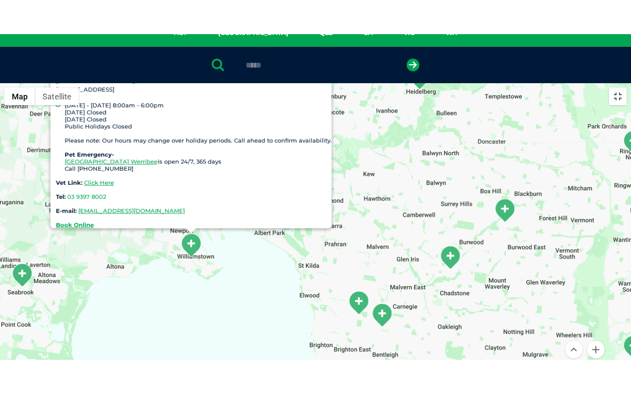
scroll to position [0, 0]
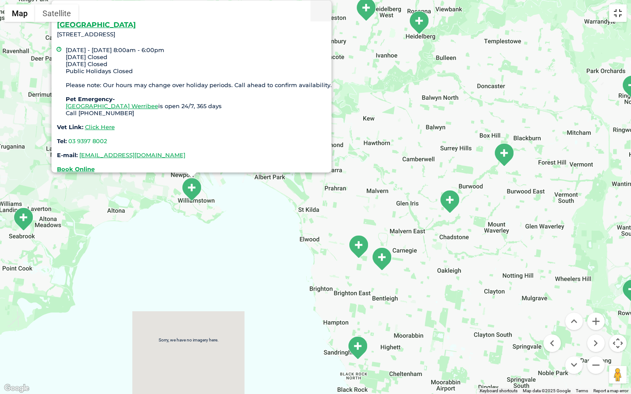
click at [616, 20] on button "Toggle fullscreen view" at bounding box center [618, 13] width 18 height 18
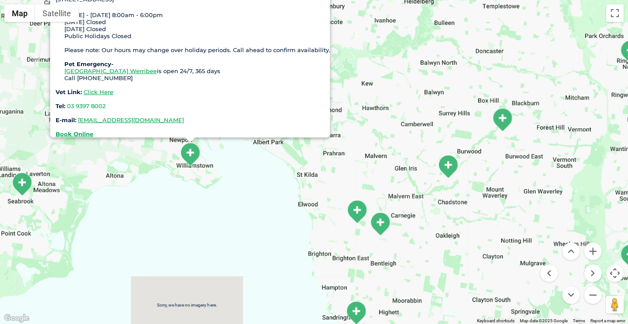
scroll to position [41, 0]
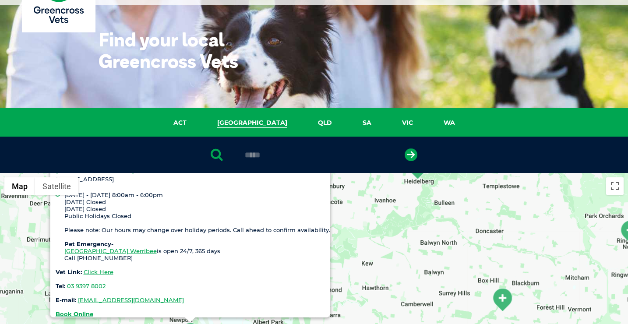
click at [242, 120] on link "NSW" at bounding box center [252, 123] width 101 height 10
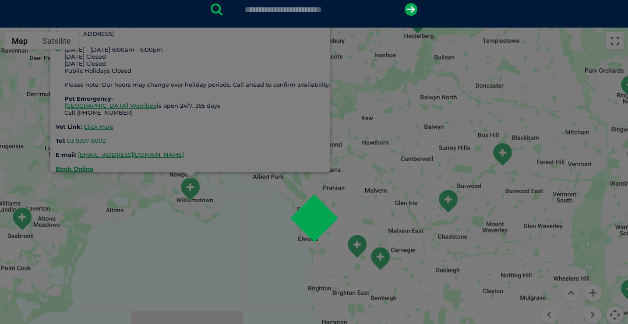
scroll to position [201, 0]
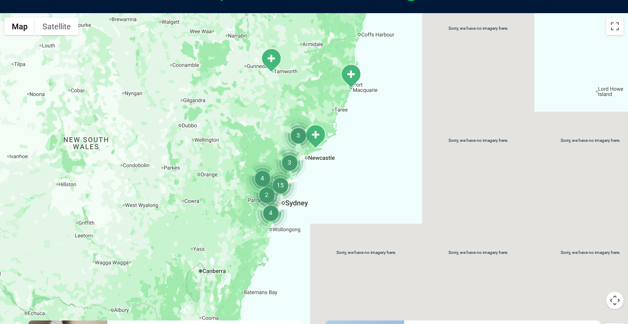
drag, startPoint x: 304, startPoint y: 274, endPoint x: 308, endPoint y: 170, distance: 103.9
click at [307, 170] on div at bounding box center [314, 182] width 628 height 338
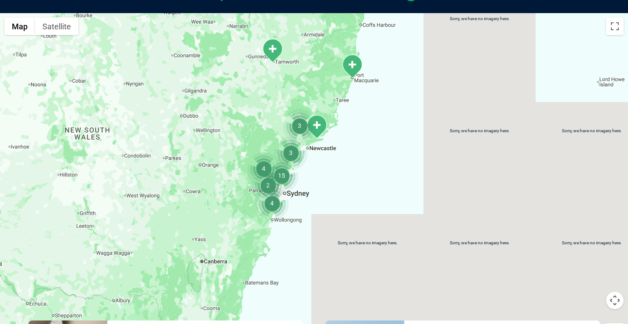
click at [277, 176] on img "15" at bounding box center [281, 175] width 33 height 33
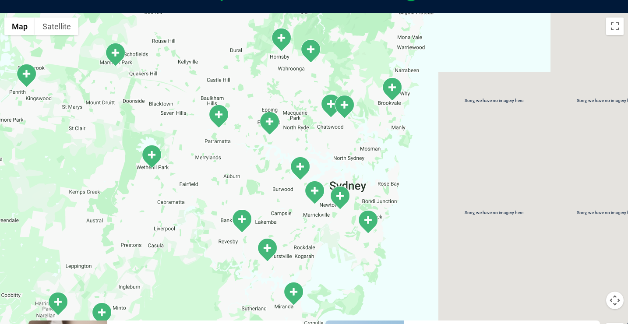
drag, startPoint x: 319, startPoint y: 173, endPoint x: 263, endPoint y: 175, distance: 56.1
click at [265, 175] on div "To navigate, press the arrow keys." at bounding box center [314, 182] width 628 height 338
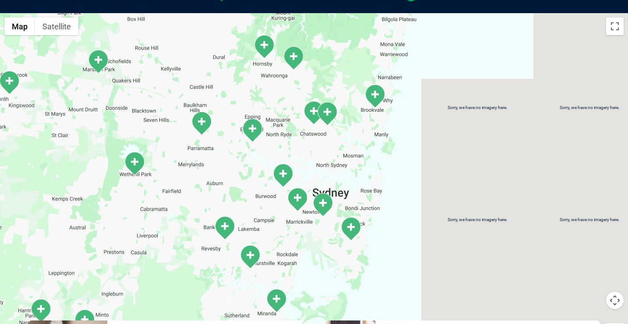
click at [306, 145] on div "To navigate, press the arrow keys." at bounding box center [314, 182] width 628 height 338
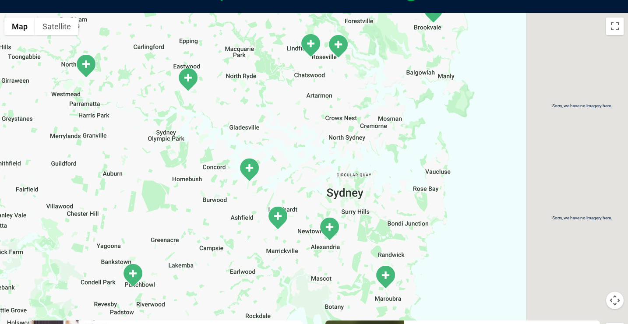
drag, startPoint x: 292, startPoint y: 180, endPoint x: 276, endPoint y: 125, distance: 56.6
click at [276, 125] on div "To navigate, press the arrow keys." at bounding box center [314, 182] width 628 height 338
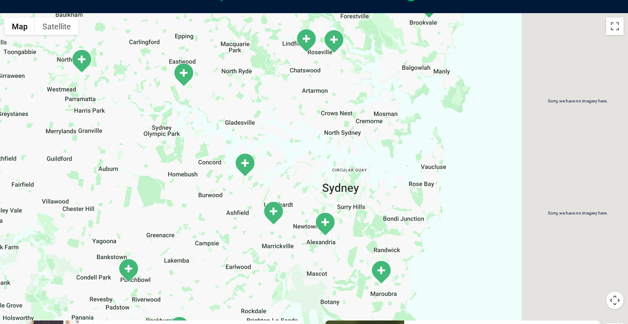
click at [325, 225] on img "Alexandria" at bounding box center [325, 224] width 22 height 24
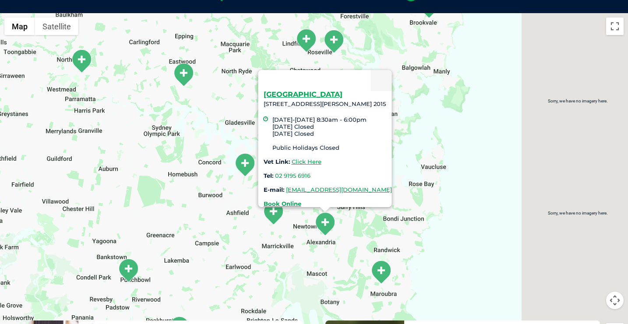
click at [280, 216] on img "Livingstone Rd" at bounding box center [273, 213] width 22 height 24
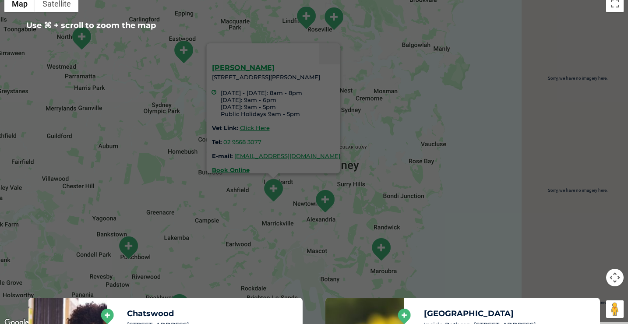
scroll to position [233, 0]
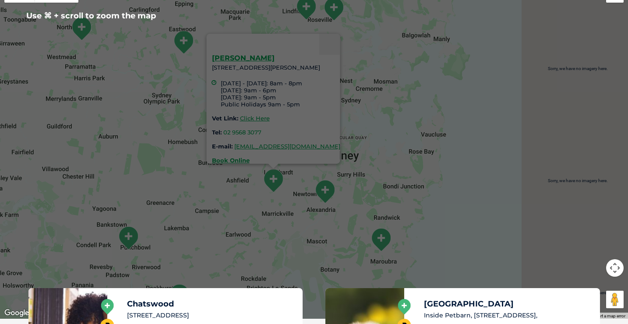
click at [226, 215] on div "Livingstone Rd 1 Livingstone Road, Petersham, NSW 2049 Monday - Friday: 8am - 8…" at bounding box center [314, 150] width 628 height 338
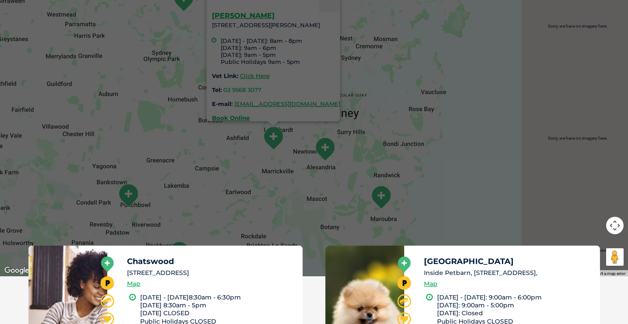
scroll to position [280, 0]
